Goal: Task Accomplishment & Management: Use online tool/utility

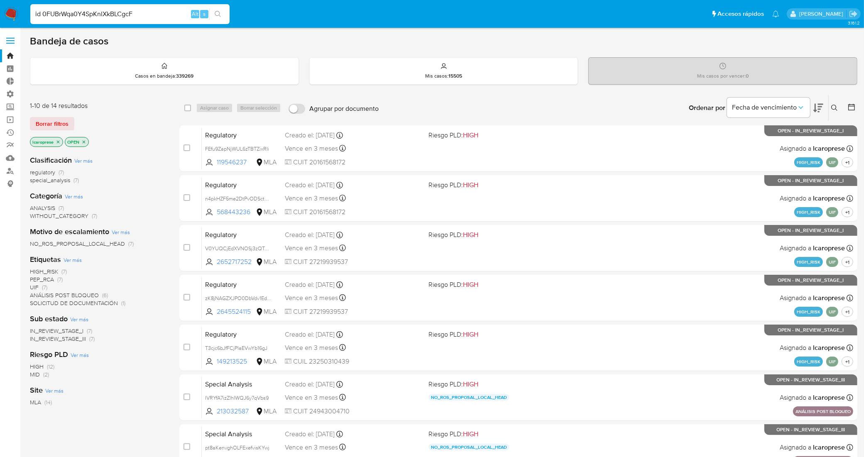
drag, startPoint x: 40, startPoint y: 15, endPoint x: 0, endPoint y: 7, distance: 40.6
click at [0, 7] on nav "id 0FUBrWqa0Y4SpKnlXkBLCgcF Alt s Accesos rápidos Presiona las siguientes tecla…" at bounding box center [432, 14] width 864 height 28
type input "0FUBrWqa0Y4SpKnlXkBLCgcF"
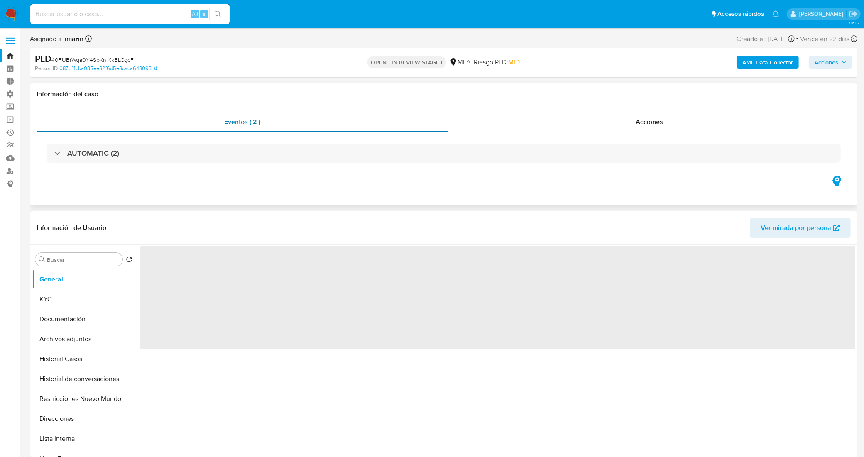
select select "10"
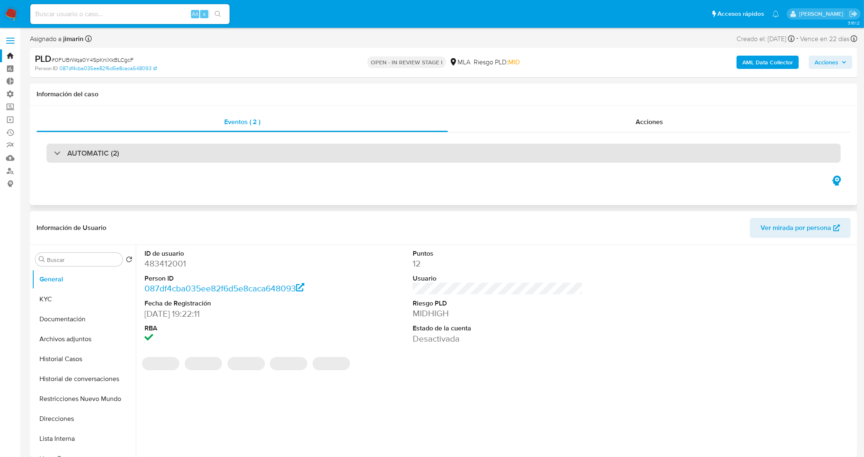
click at [218, 154] on div "AUTOMATIC (2)" at bounding box center [444, 153] width 794 height 19
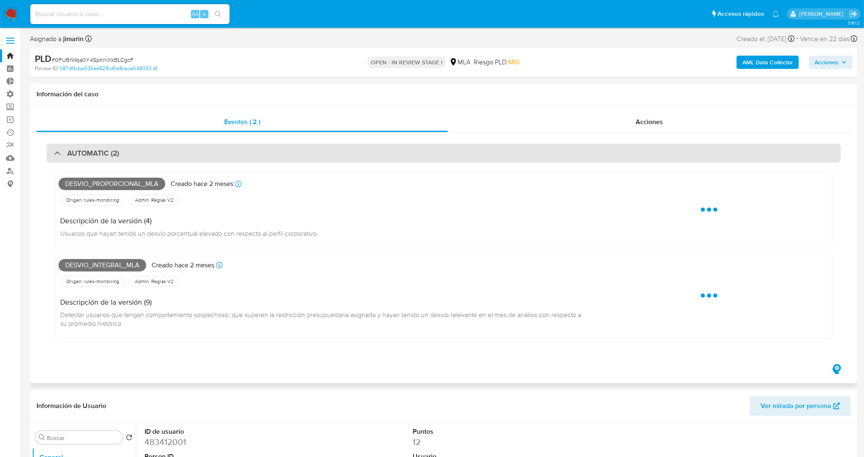
click at [214, 154] on div "AUTOMATIC (2)" at bounding box center [444, 153] width 794 height 19
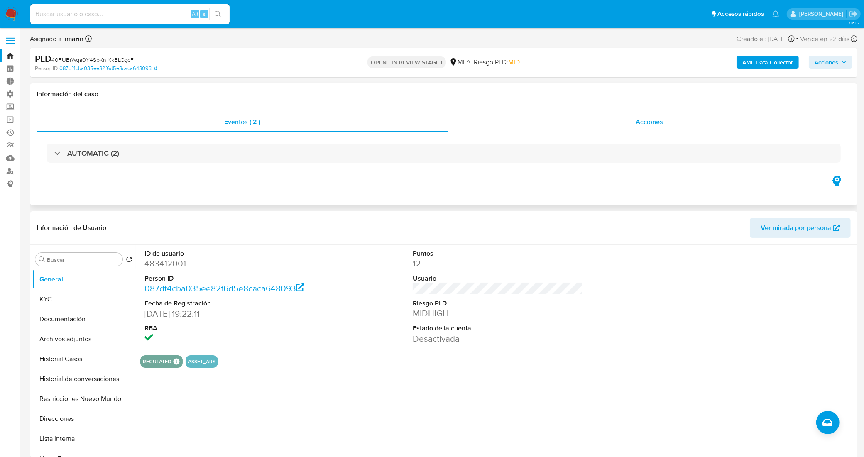
click at [567, 122] on div "Acciones" at bounding box center [649, 122] width 403 height 20
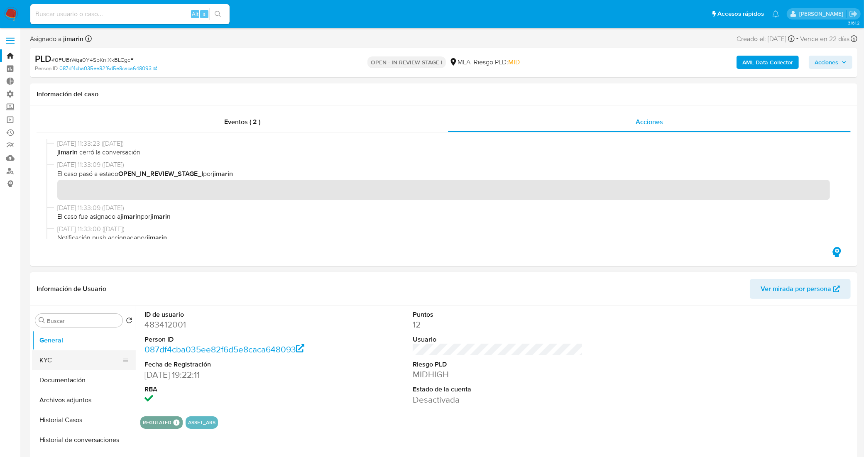
scroll to position [1713, 0]
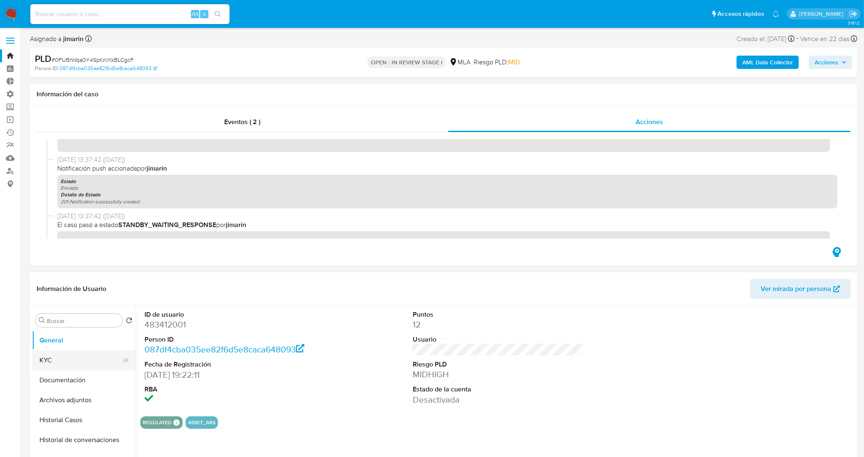
click at [62, 363] on button "KYC" at bounding box center [80, 360] width 97 height 20
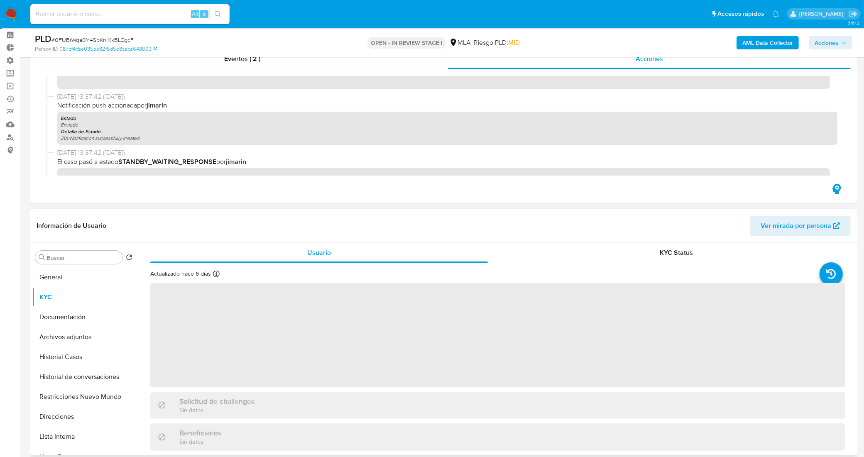
scroll to position [52, 0]
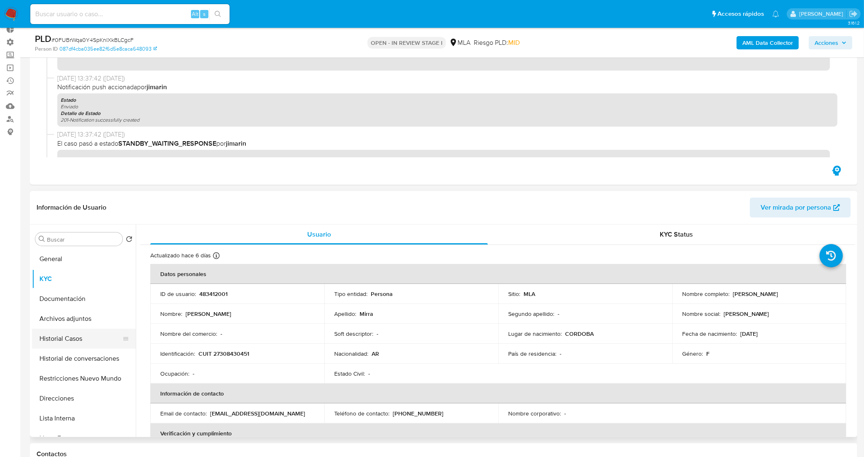
click at [83, 338] on button "Historial Casos" at bounding box center [80, 339] width 97 height 20
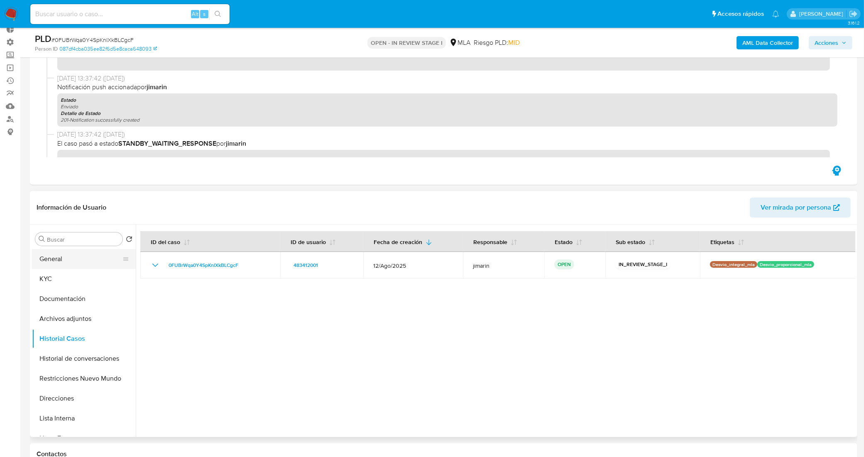
click at [76, 257] on button "General" at bounding box center [80, 259] width 97 height 20
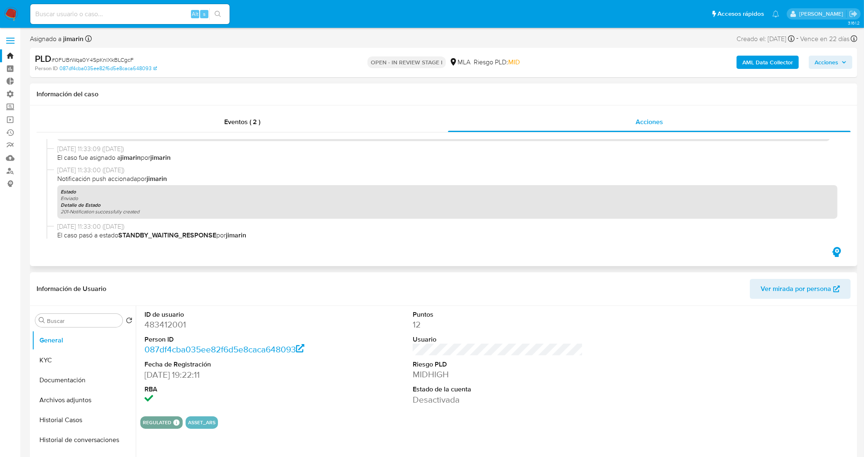
scroll to position [0, 0]
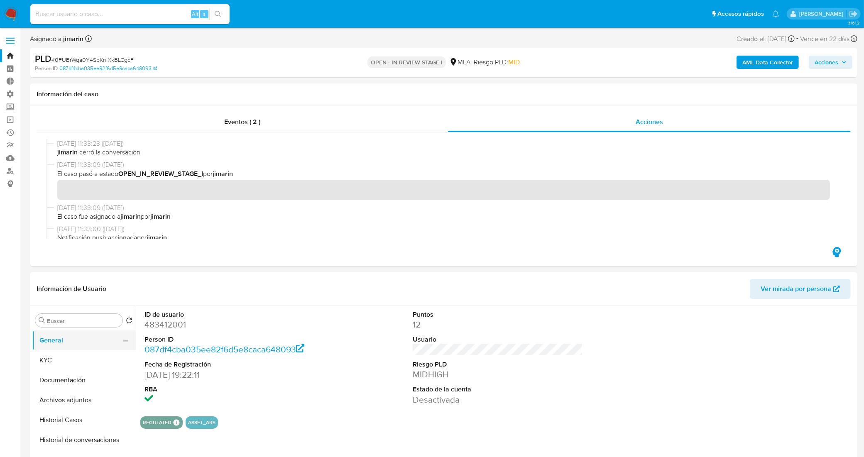
click at [79, 341] on button "General" at bounding box center [80, 341] width 97 height 20
